Goal: Task Accomplishment & Management: Manage account settings

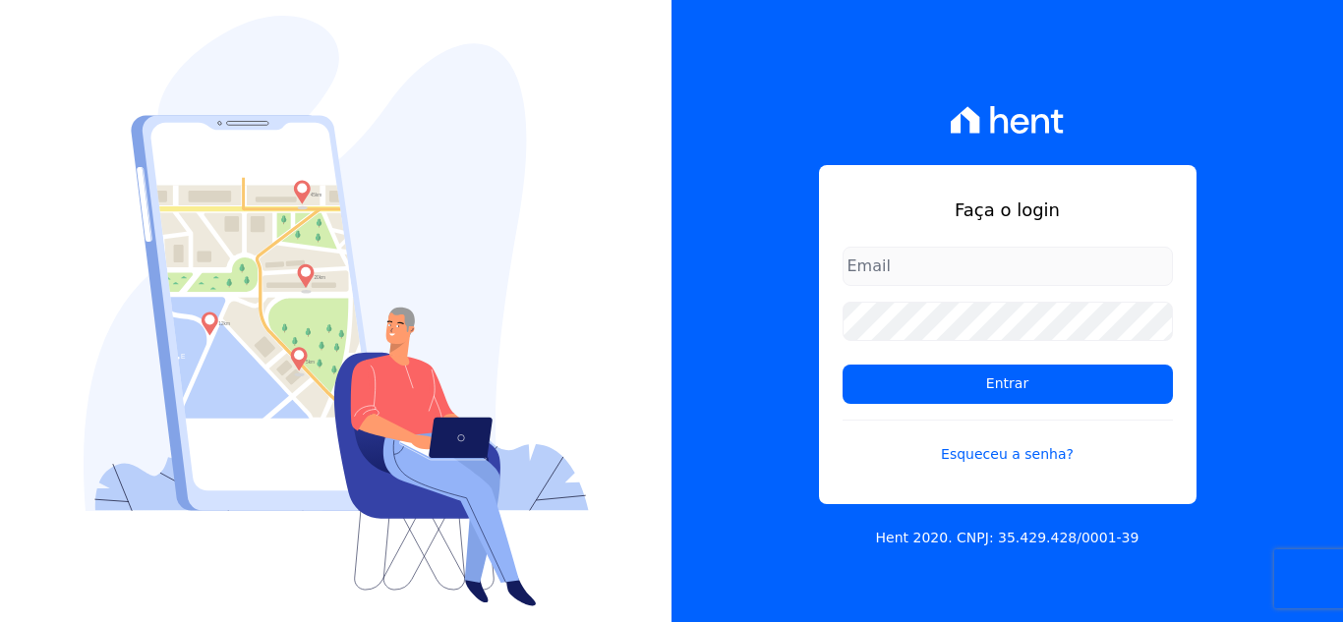
click at [1018, 289] on form "Entrar Esqueceu a senha?" at bounding box center [1008, 368] width 330 height 242
drag, startPoint x: 1026, startPoint y: 272, endPoint x: 1029, endPoint y: 286, distance: 14.1
click at [1026, 272] on input "email" at bounding box center [1008, 266] width 330 height 39
type input "[EMAIL_ADDRESS][DOMAIN_NAME]"
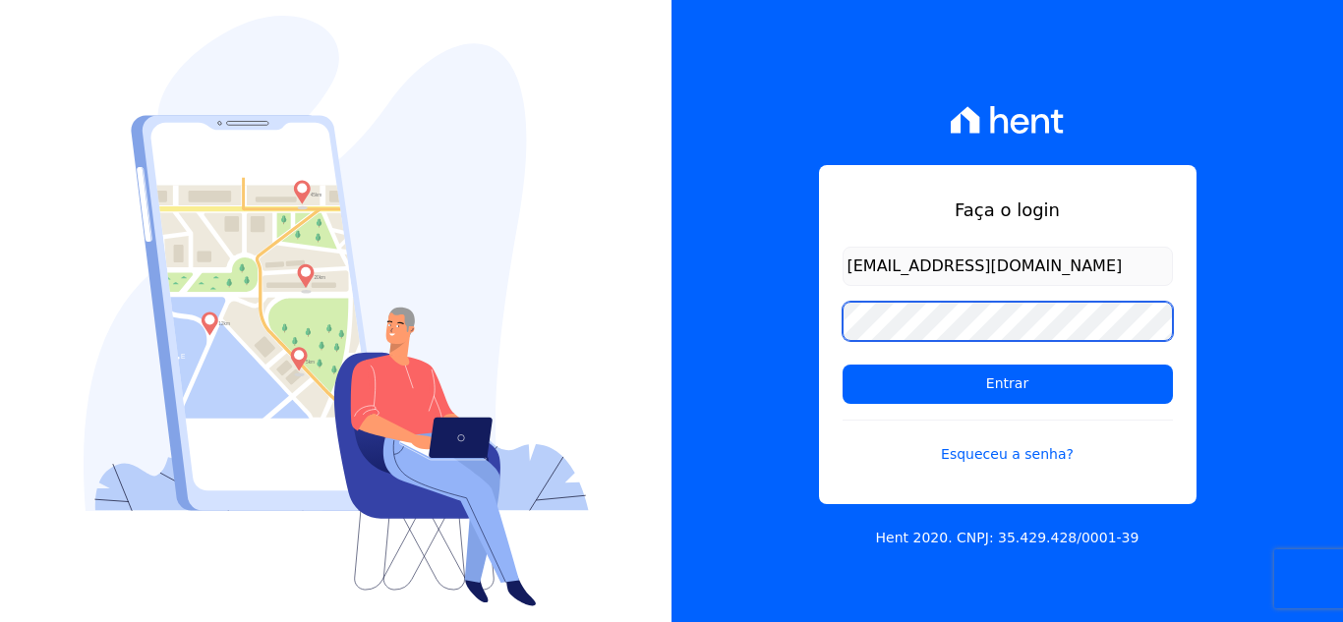
click at [843, 365] on input "Entrar" at bounding box center [1008, 384] width 330 height 39
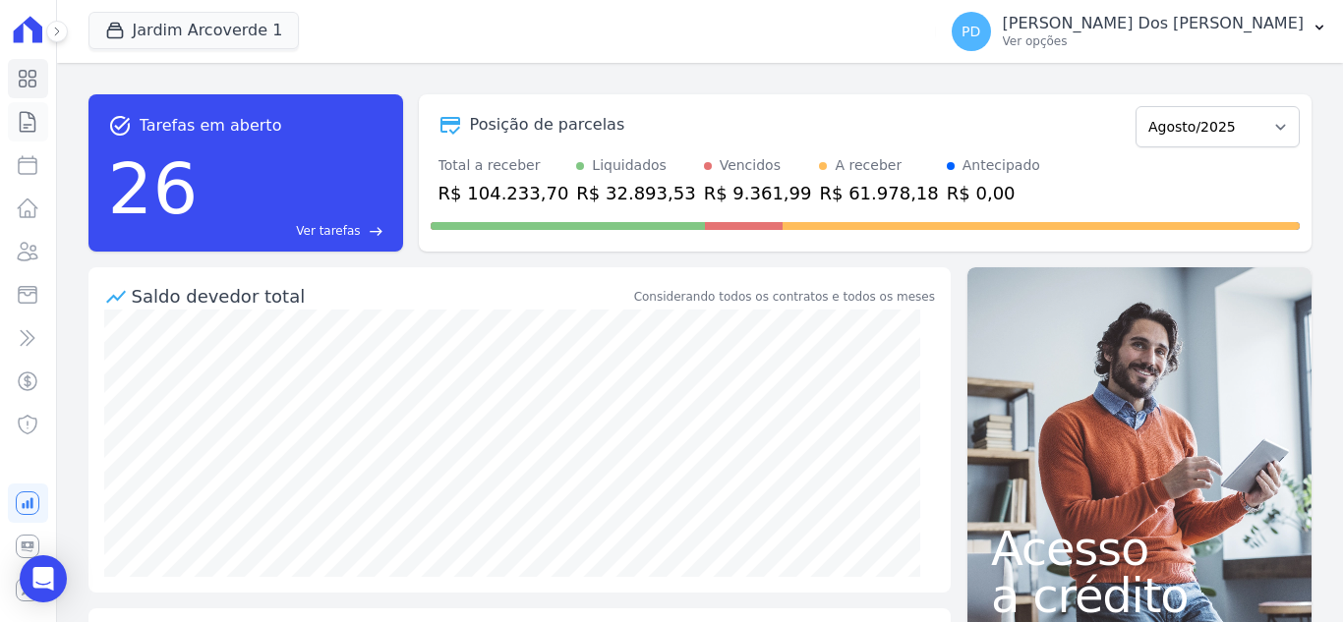
click at [25, 117] on icon at bounding box center [28, 122] width 24 height 24
